Goal: Book appointment/travel/reservation

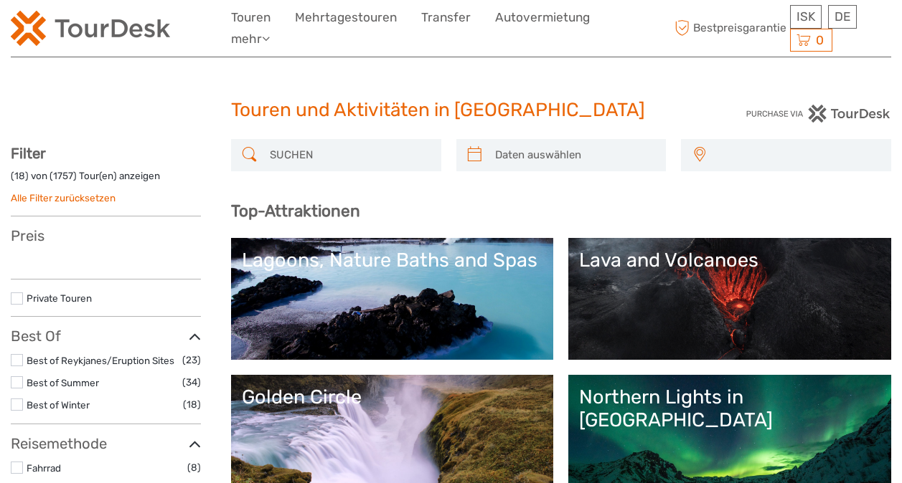
select select
drag, startPoint x: 0, startPoint y: 0, endPoint x: 268, endPoint y: 159, distance: 311.6
click at [268, 159] on input "search" at bounding box center [349, 155] width 170 height 25
type input "J"
select select
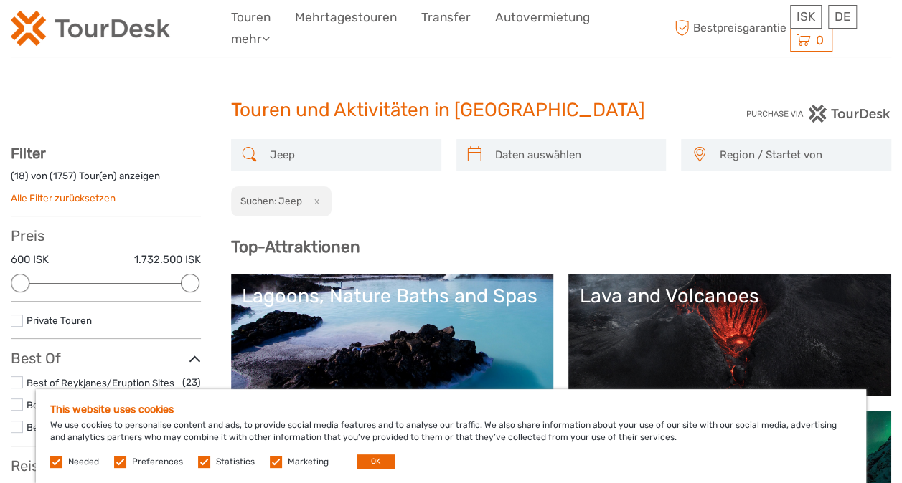
scroll to position [27, 0]
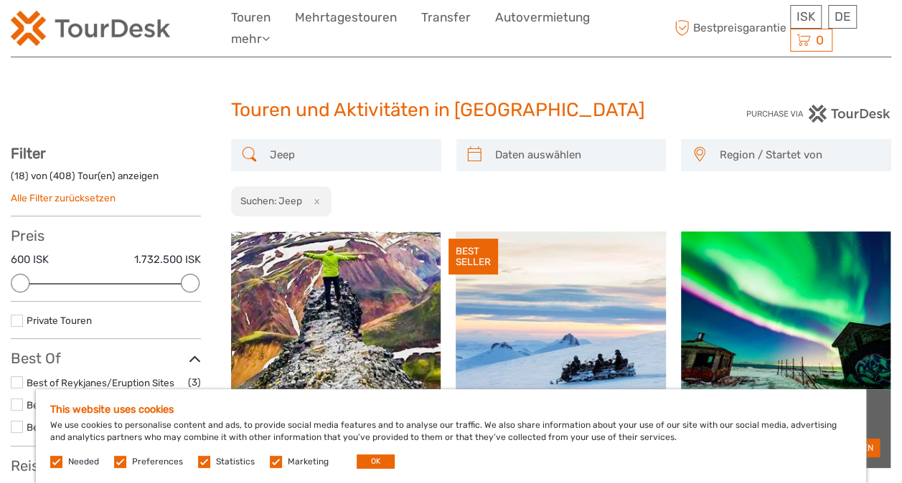
type input "Jeep"
type input "[DATE]"
click at [565, 153] on input "search" at bounding box center [574, 155] width 170 height 25
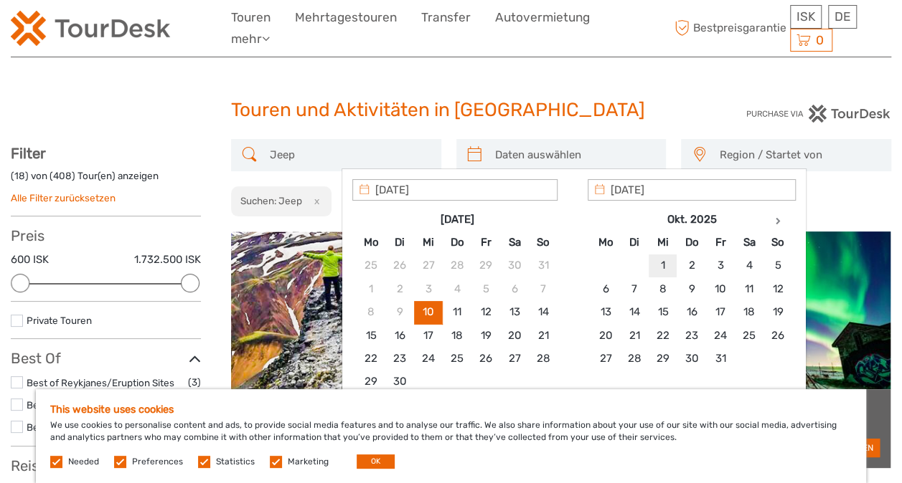
type input "[DATE]"
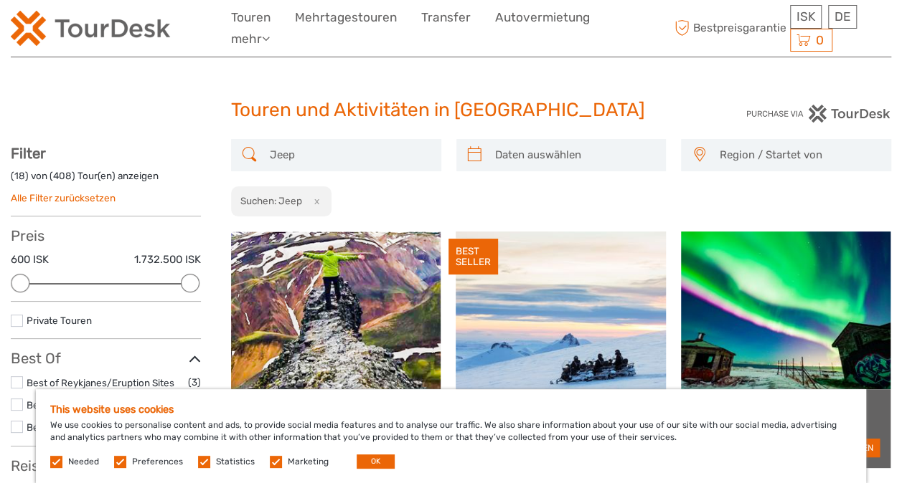
click at [823, 208] on div "Jeep Region / Startet von [GEOGRAPHIC_DATA] East North Northeast [GEOGRAPHIC_DA…" at bounding box center [561, 178] width 660 height 78
click at [748, 153] on span "Region / Startet von" at bounding box center [797, 155] width 171 height 24
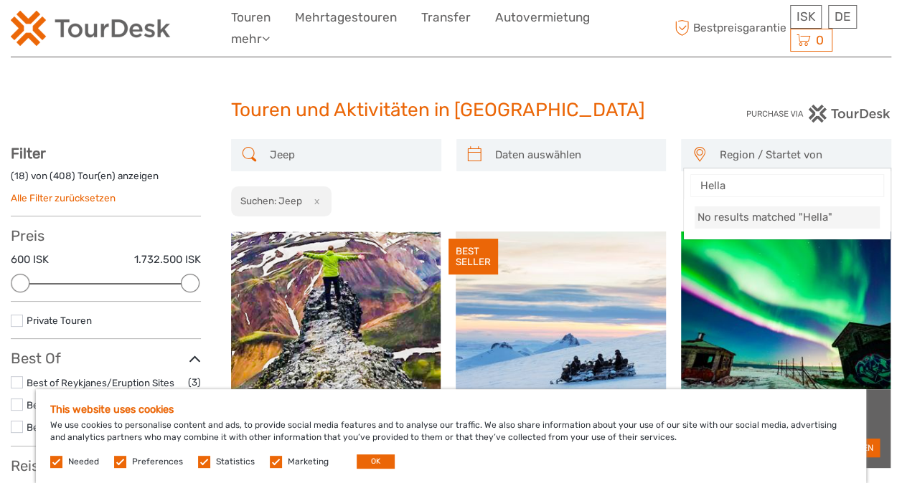
type input "Hella"
click at [611, 205] on div "Jeep Region / Startet von [GEOGRAPHIC_DATA] East North Northeast [GEOGRAPHIC_DA…" at bounding box center [561, 178] width 660 height 78
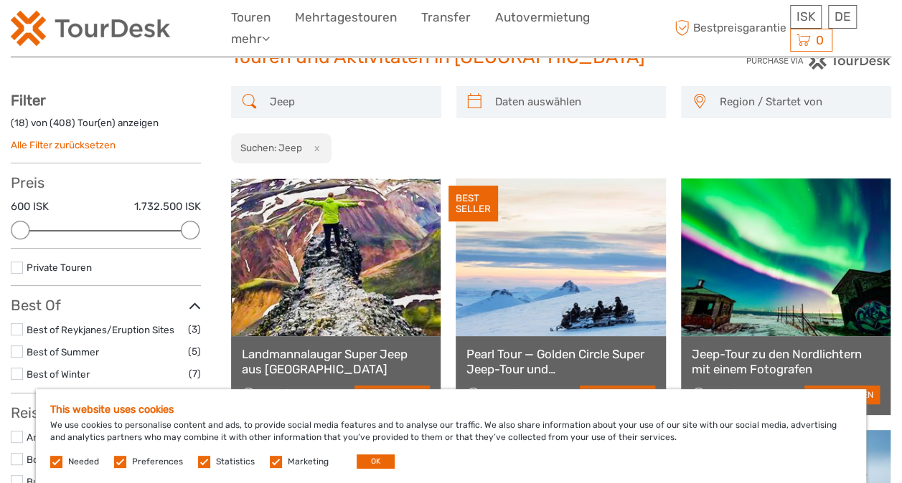
scroll to position [72, 0]
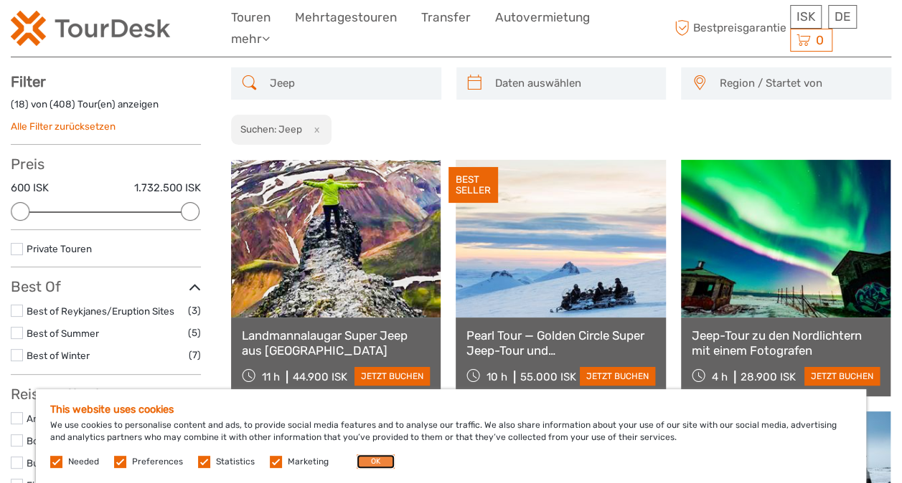
click at [376, 460] on button "OK" at bounding box center [375, 462] width 38 height 14
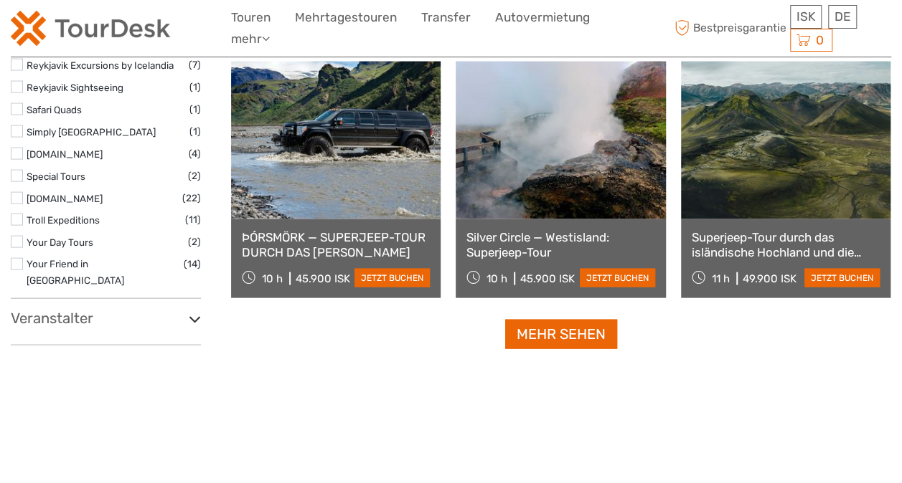
scroll to position [1435, 0]
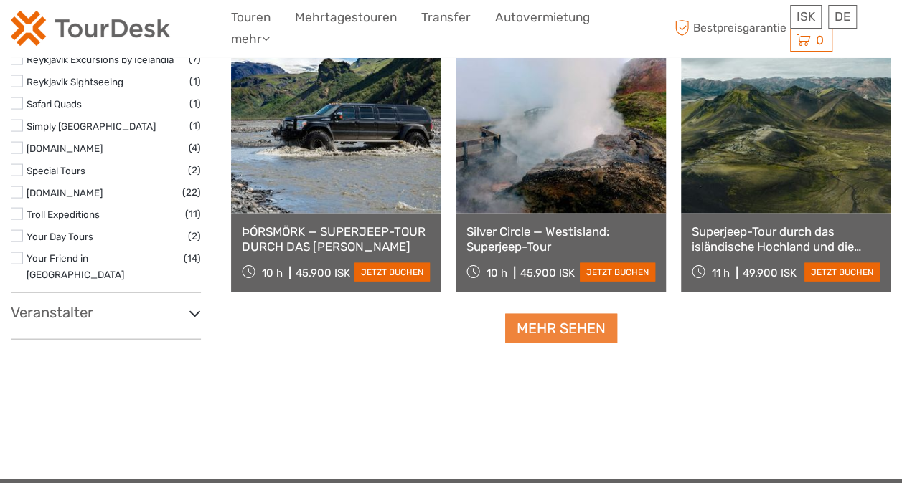
click at [560, 326] on link "Mehr sehen" at bounding box center [561, 328] width 112 height 29
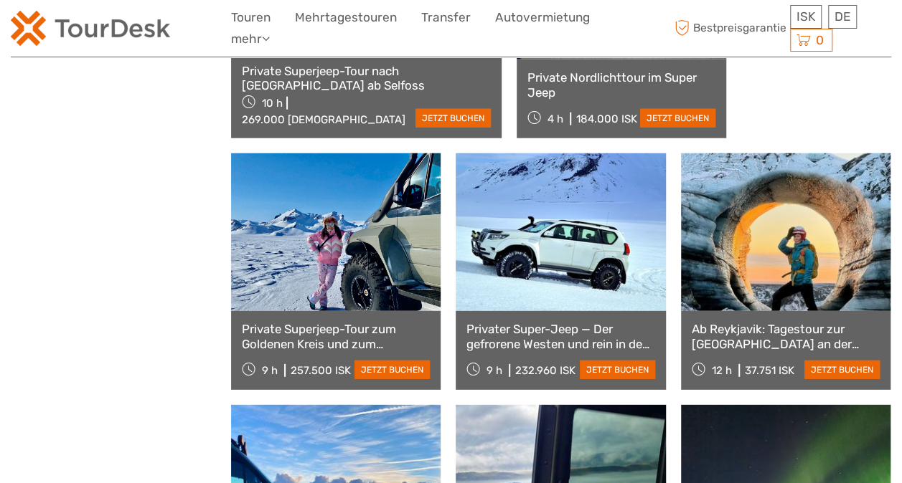
scroll to position [1865, 0]
